Goal: Information Seeking & Learning: Check status

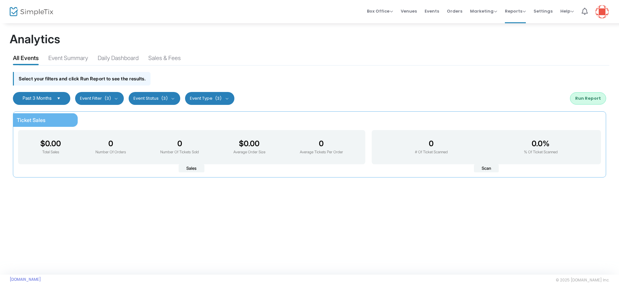
click at [52, 100] on span "Past 3 Months" at bounding box center [37, 97] width 29 height 5
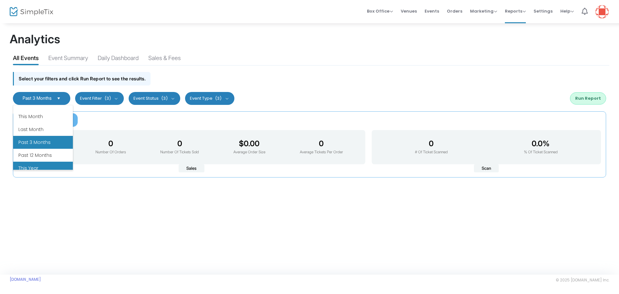
scroll to position [71, 0]
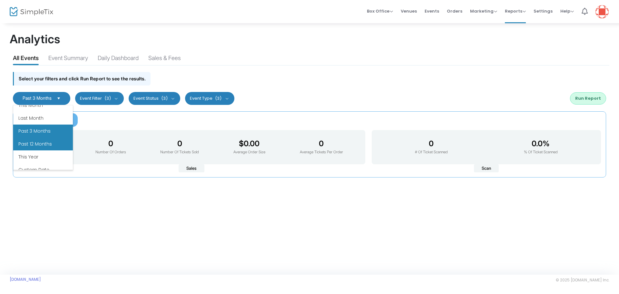
click at [42, 137] on li "Past 12 Months" at bounding box center [43, 143] width 60 height 13
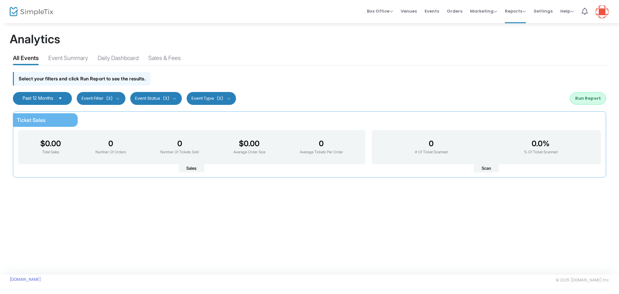
click at [207, 100] on button "Event Type (3)" at bounding box center [211, 98] width 49 height 13
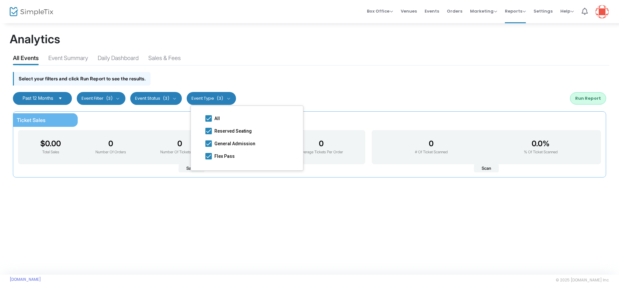
click at [113, 96] on span "(3)" at bounding box center [109, 98] width 6 height 5
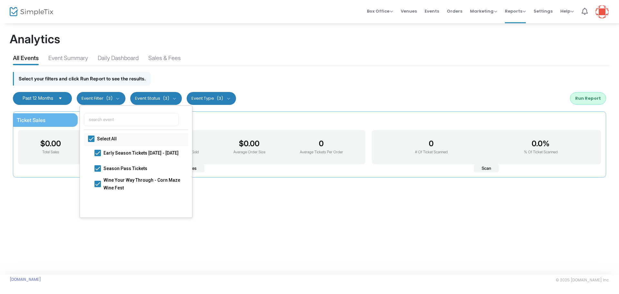
click at [88, 138] on span at bounding box center [91, 139] width 6 height 6
click at [91, 142] on input "Select All" at bounding box center [91, 142] width 0 height 0
checkbox input "false"
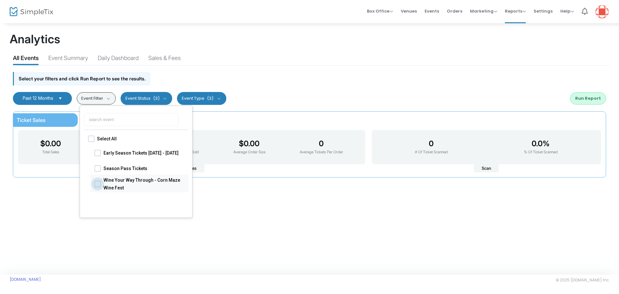
click at [101, 183] on span at bounding box center [98, 183] width 6 height 6
click at [98, 187] on input "Wine Your Way Through - Corn Maze Wine Fest" at bounding box center [97, 187] width 0 height 0
checkbox input "true"
click at [579, 94] on button "Run Report" at bounding box center [588, 98] width 36 height 12
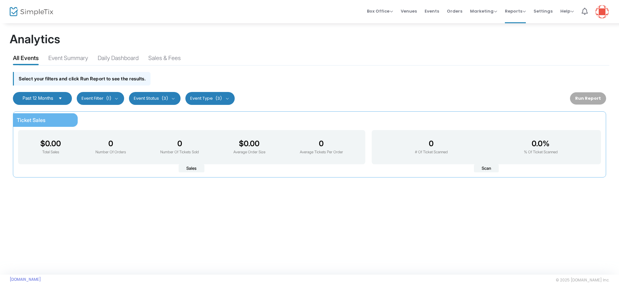
click at [585, 97] on div "Run Report" at bounding box center [588, 98] width 36 height 12
click at [60, 100] on span "Select" at bounding box center [59, 98] width 11 height 11
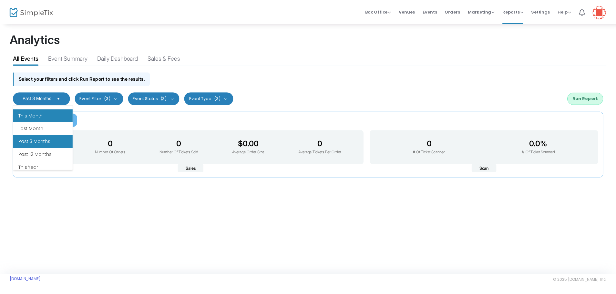
scroll to position [71, 0]
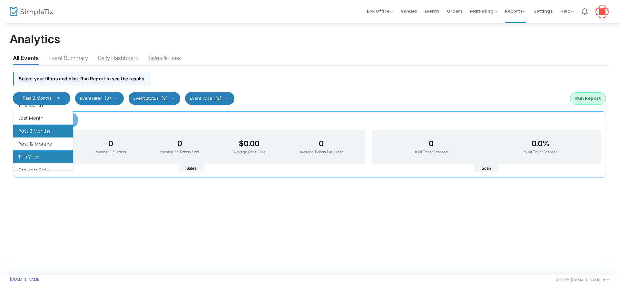
click at [48, 156] on li "This Year" at bounding box center [43, 156] width 60 height 13
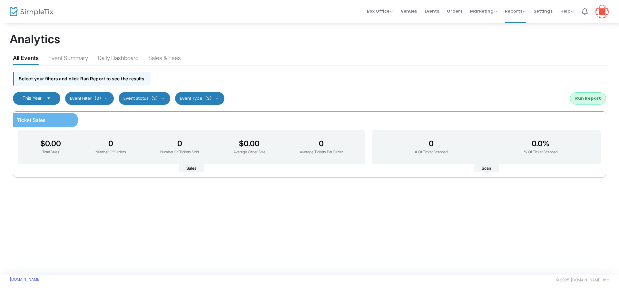
click at [594, 96] on button "Run Report" at bounding box center [588, 98] width 36 height 12
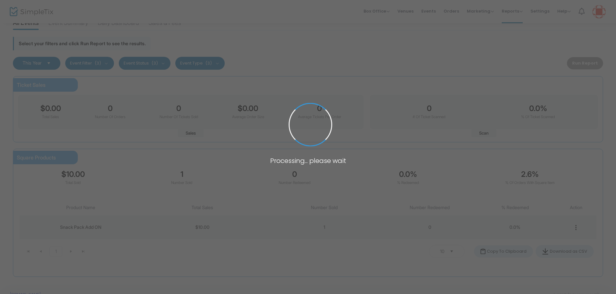
scroll to position [0, 0]
